Goal: Information Seeking & Learning: Learn about a topic

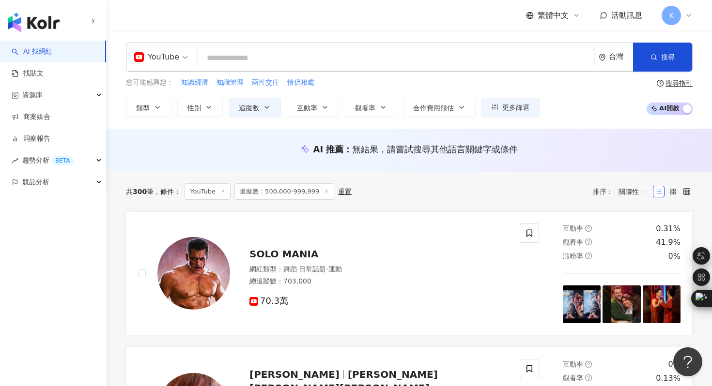
click at [274, 55] on input "search" at bounding box center [395, 58] width 389 height 18
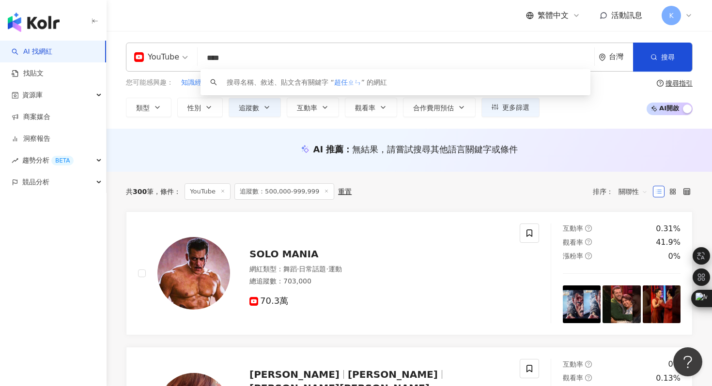
type input "***"
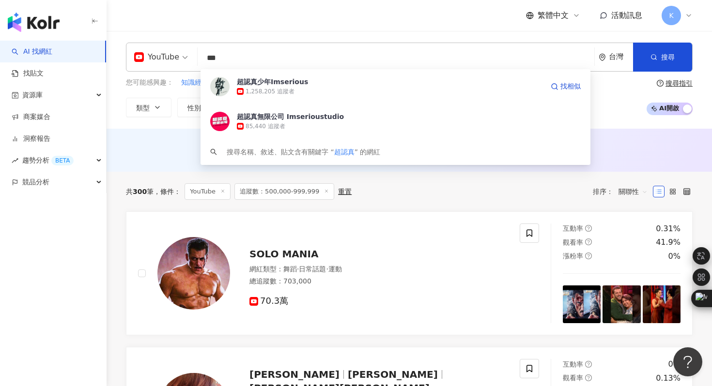
click at [223, 86] on img at bounding box center [219, 86] width 19 height 19
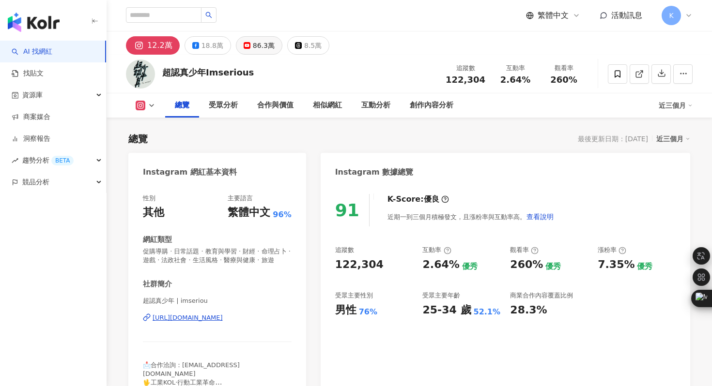
click at [255, 45] on div "86.3萬" at bounding box center [264, 46] width 22 height 14
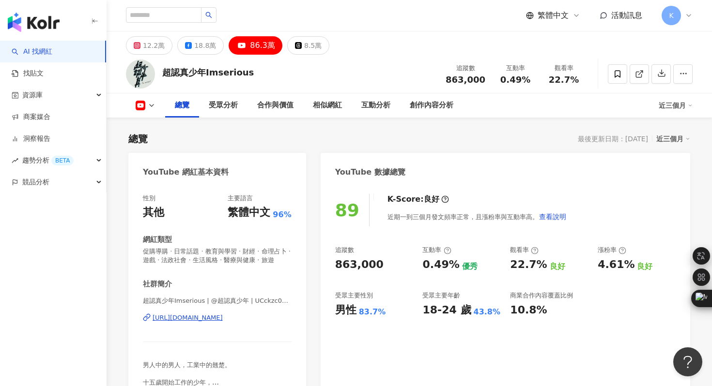
click at [223, 316] on div "[URL][DOMAIN_NAME]" at bounding box center [188, 318] width 70 height 9
click at [388, 100] on div "互動分析" at bounding box center [375, 106] width 29 height 12
click at [148, 50] on div "12.2萬" at bounding box center [154, 46] width 22 height 14
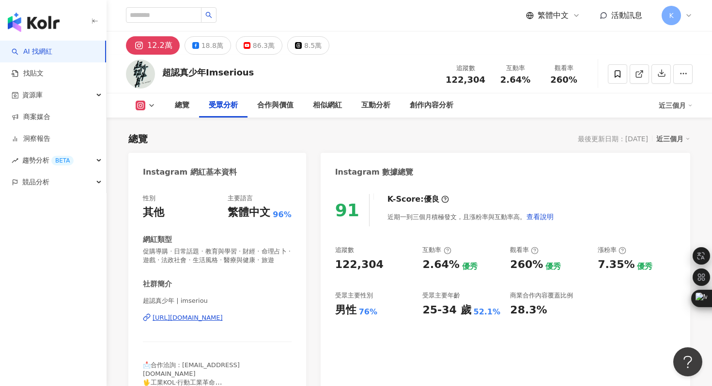
click at [191, 321] on div "https://www.instagram.com/imseriou/" at bounding box center [188, 318] width 70 height 9
